Goal: Navigation & Orientation: Find specific page/section

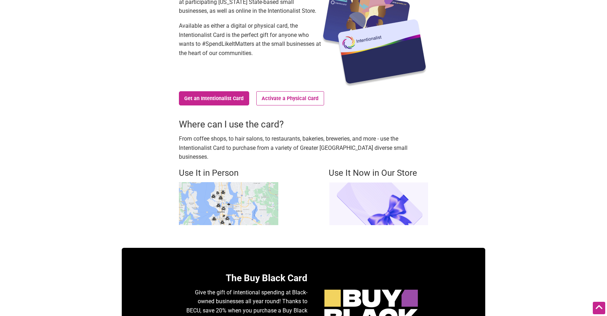
scroll to position [93, 0]
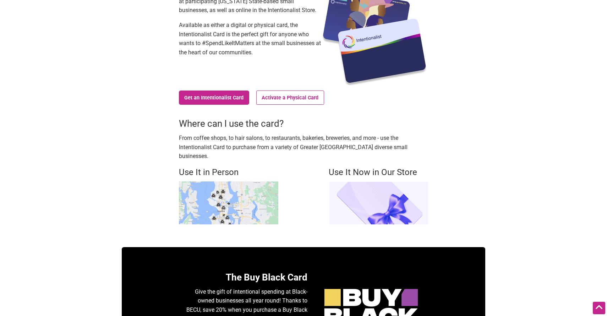
click at [216, 194] on img at bounding box center [228, 202] width 99 height 43
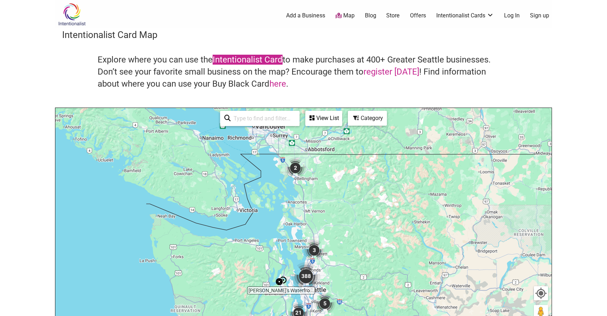
click at [249, 59] on link "Intentionalist Card" at bounding box center [248, 60] width 70 height 10
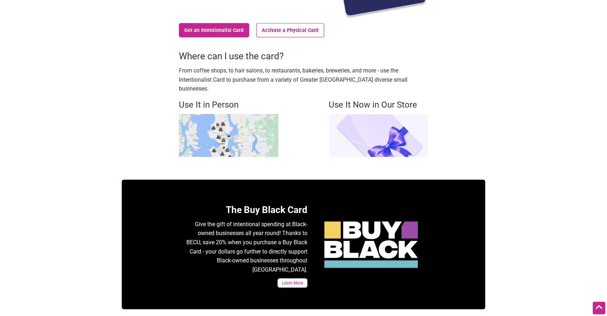
scroll to position [160, 0]
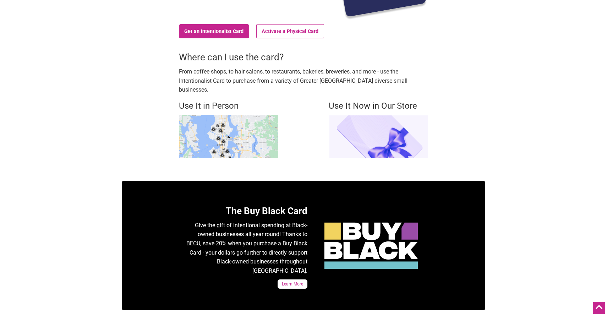
click at [228, 116] on img at bounding box center [228, 136] width 99 height 43
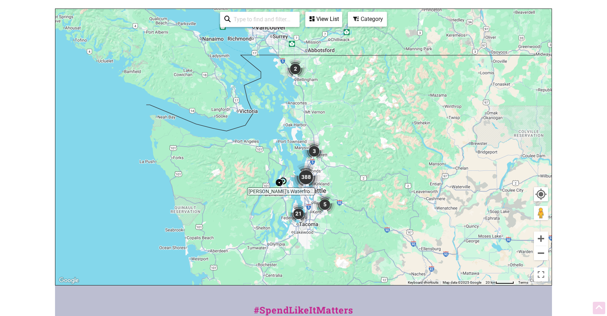
scroll to position [123, 0]
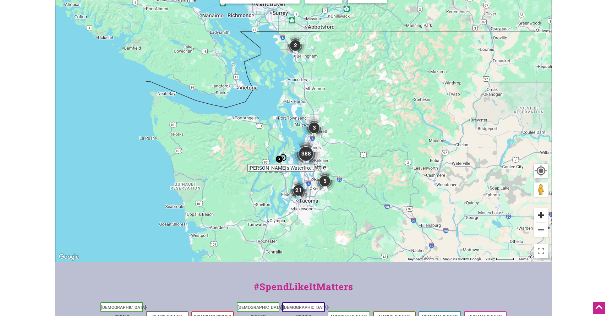
click at [544, 215] on button "Zoom in" at bounding box center [541, 215] width 14 height 14
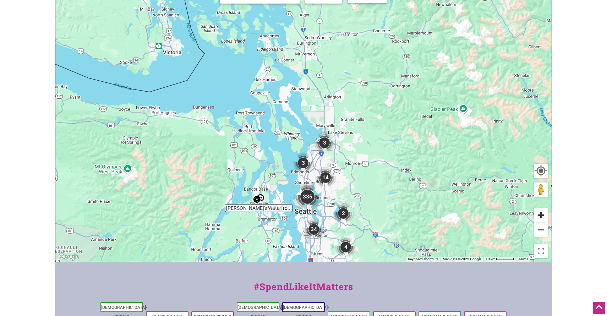
click at [544, 215] on button "Zoom in" at bounding box center [541, 215] width 14 height 14
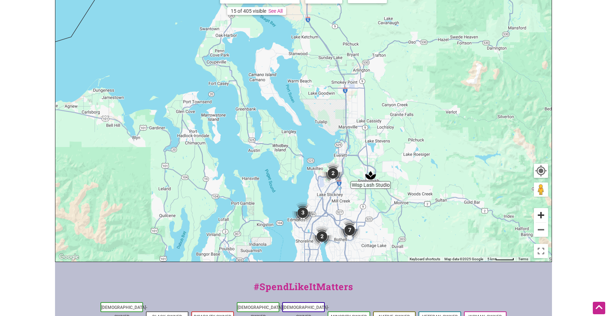
click at [544, 215] on button "Zoom in" at bounding box center [541, 215] width 14 height 14
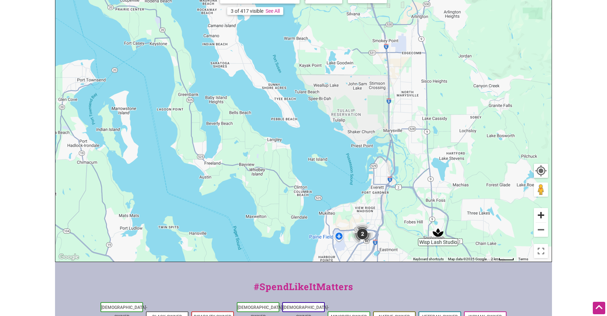
click at [544, 215] on button "Zoom in" at bounding box center [541, 215] width 14 height 14
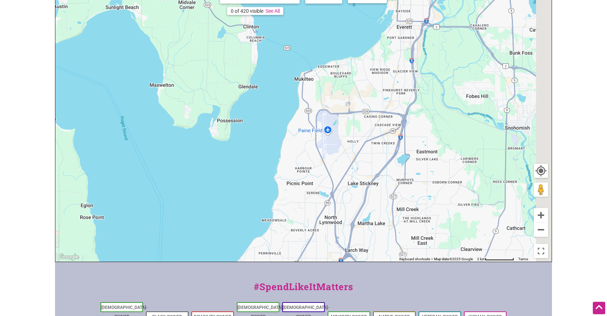
drag, startPoint x: 375, startPoint y: 257, endPoint x: 325, endPoint y: 14, distance: 247.9
click at [324, 15] on div "To navigate, press the arrow keys." at bounding box center [303, 123] width 496 height 276
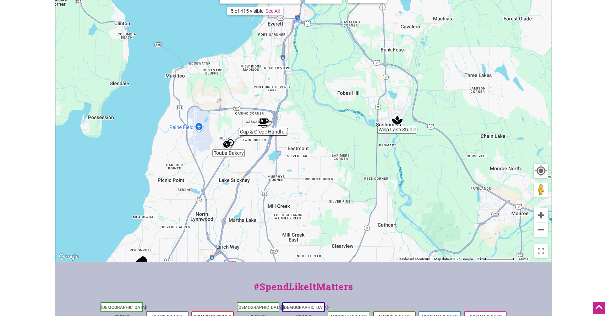
drag, startPoint x: 479, startPoint y: 162, endPoint x: 363, endPoint y: 190, distance: 119.7
click at [363, 190] on div "To navigate, press the arrow keys." at bounding box center [303, 123] width 496 height 276
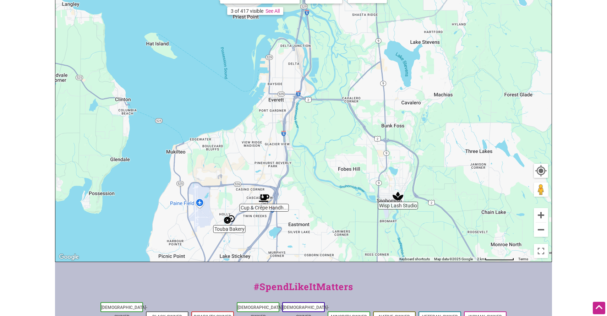
drag, startPoint x: 362, startPoint y: 198, endPoint x: 362, endPoint y: 273, distance: 75.3
click at [362, 273] on div "Intentionalist Spend like it matters 0 Add a Business Map Blog Store Offers Int…" at bounding box center [303, 158] width 497 height 563
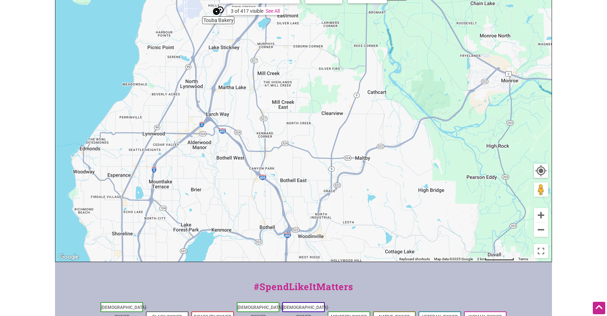
drag, startPoint x: 325, startPoint y: 153, endPoint x: 314, endPoint y: -57, distance: 210.2
click at [314, 0] on html "× Menu 0 Add a Business Map Blog Store Offers Intentionalist Cards Buy Black Ca…" at bounding box center [303, 35] width 607 height 316
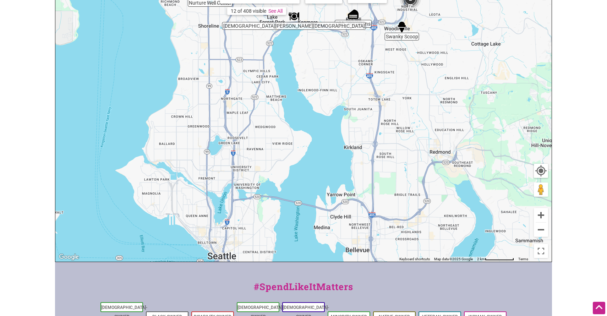
drag, startPoint x: 322, startPoint y: 153, endPoint x: 412, endPoint y: -55, distance: 226.7
click at [412, 0] on html "× Menu 0 Add a Business Map Blog Store Offers Intentionalist Cards Buy Black Ca…" at bounding box center [303, 35] width 607 height 316
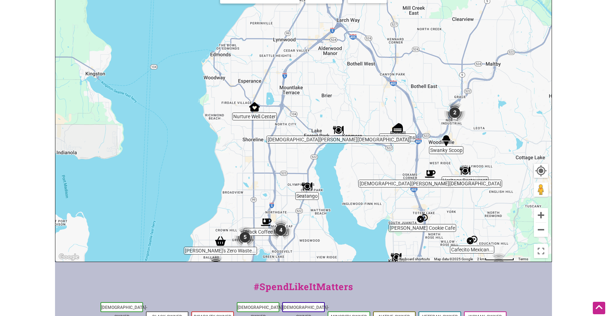
drag, startPoint x: 133, startPoint y: 98, endPoint x: 174, endPoint y: 209, distance: 118.1
click at [174, 209] on div "To navigate, press the arrow keys." at bounding box center [303, 123] width 496 height 276
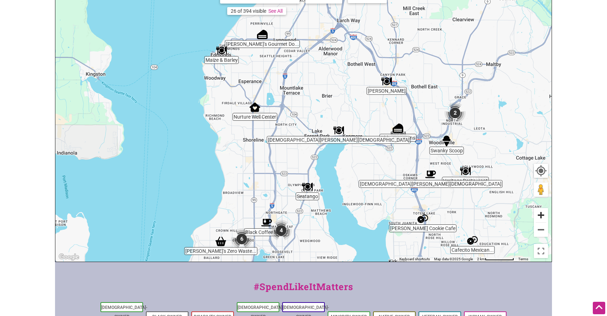
click at [542, 214] on button "Zoom in" at bounding box center [541, 215] width 14 height 14
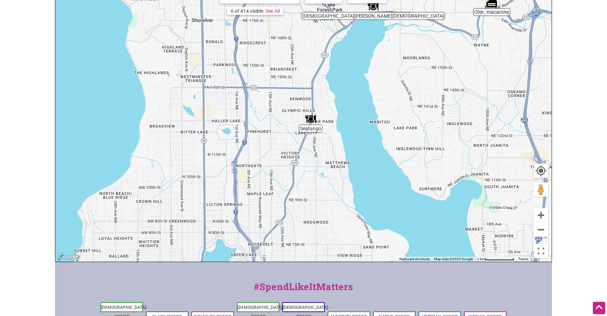
drag, startPoint x: 316, startPoint y: 186, endPoint x: 315, endPoint y: 49, distance: 137.1
click at [316, 49] on div "To navigate, press the arrow keys." at bounding box center [303, 123] width 496 height 276
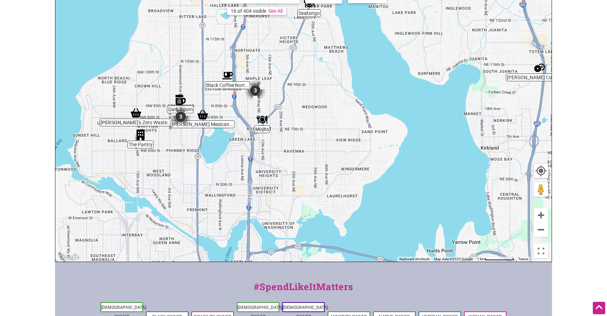
drag, startPoint x: 261, startPoint y: 181, endPoint x: 260, endPoint y: 65, distance: 116.1
click at [260, 65] on div "To navigate, press the arrow keys." at bounding box center [303, 123] width 496 height 276
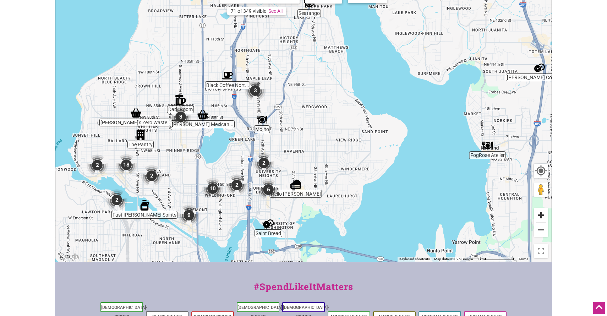
click at [542, 217] on button "Zoom in" at bounding box center [541, 215] width 14 height 14
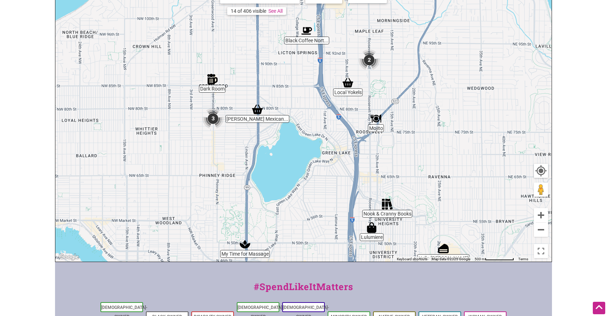
drag, startPoint x: 154, startPoint y: 120, endPoint x: 309, endPoint y: 118, distance: 155.6
click at [309, 118] on div "To navigate, press the arrow keys." at bounding box center [303, 123] width 496 height 276
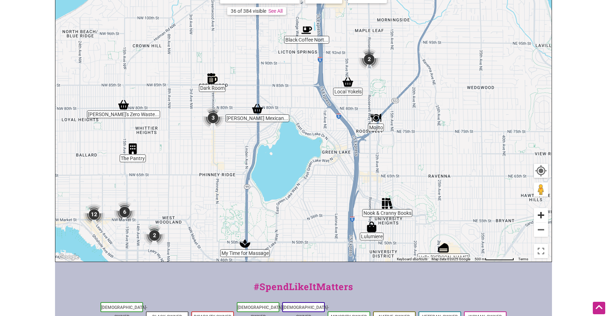
click at [541, 216] on button "Zoom in" at bounding box center [541, 215] width 14 height 14
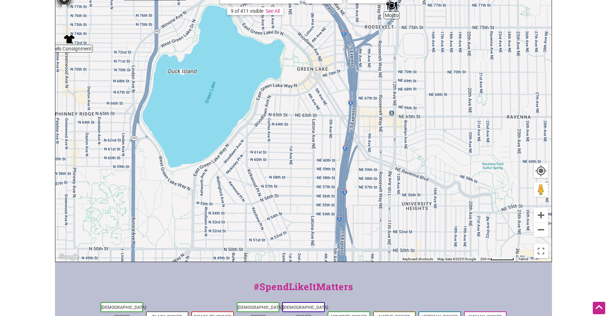
drag, startPoint x: 349, startPoint y: 188, endPoint x: 291, endPoint y: 77, distance: 125.2
click at [291, 76] on div "To navigate, press the arrow keys." at bounding box center [303, 123] width 496 height 276
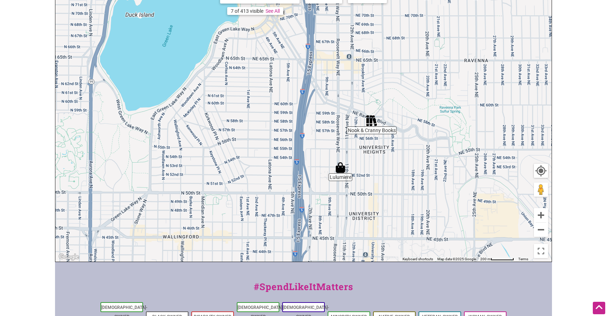
drag, startPoint x: 490, startPoint y: 85, endPoint x: 487, endPoint y: 17, distance: 67.9
click at [486, 18] on div "To navigate, press the arrow keys." at bounding box center [303, 123] width 496 height 276
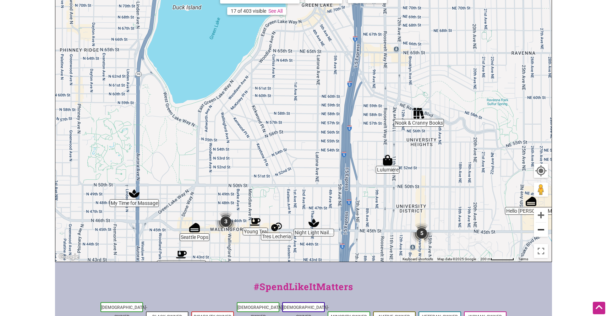
click at [541, 230] on button "Zoom out" at bounding box center [541, 230] width 14 height 14
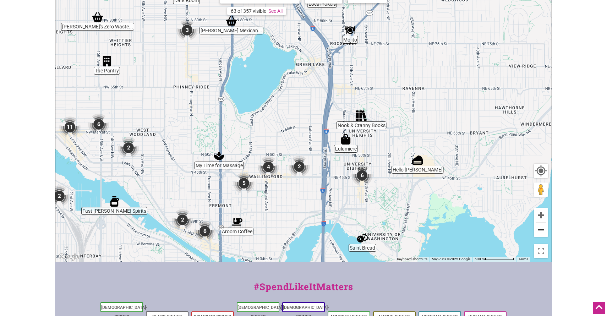
click at [541, 229] on button "Zoom out" at bounding box center [541, 230] width 14 height 14
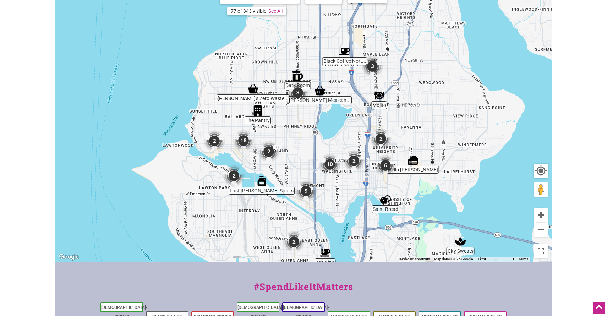
drag, startPoint x: 278, startPoint y: 99, endPoint x: 331, endPoint y: 120, distance: 56.9
click at [331, 120] on div "To navigate, press the arrow keys." at bounding box center [303, 123] width 496 height 276
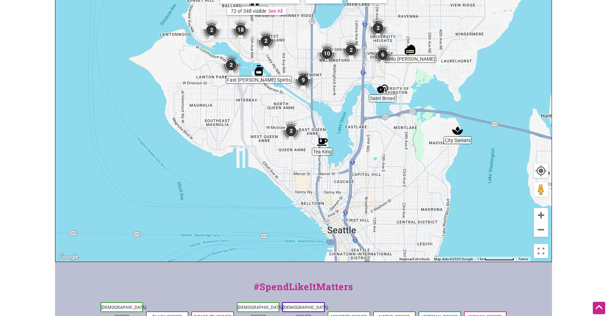
drag, startPoint x: 440, startPoint y: 209, endPoint x: 436, endPoint y: 97, distance: 111.9
click at [436, 97] on div "To navigate, press the arrow keys." at bounding box center [303, 123] width 496 height 276
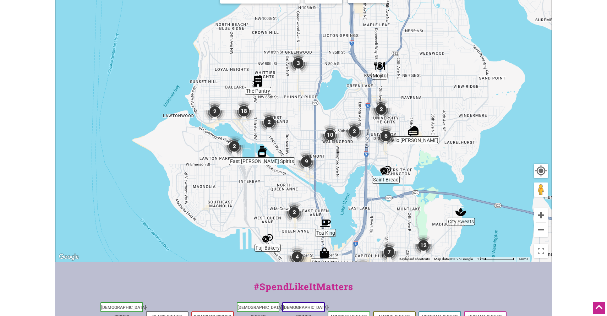
drag, startPoint x: 436, startPoint y: 97, endPoint x: 442, endPoint y: 179, distance: 82.3
click at [442, 179] on div "To navigate, press the arrow keys." at bounding box center [303, 123] width 496 height 276
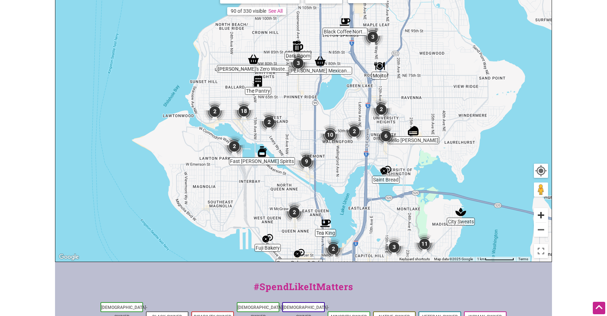
click at [543, 217] on button "Zoom in" at bounding box center [541, 215] width 14 height 14
